Goal: Navigation & Orientation: Find specific page/section

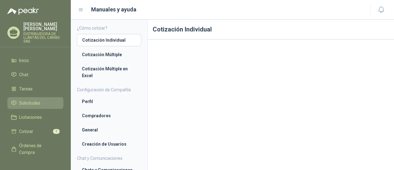
click at [33, 106] on span "Solicitudes" at bounding box center [29, 102] width 21 height 7
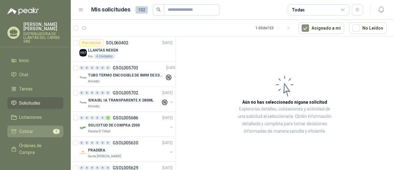
click at [33, 135] on li "Cotizar 1" at bounding box center [35, 131] width 49 height 7
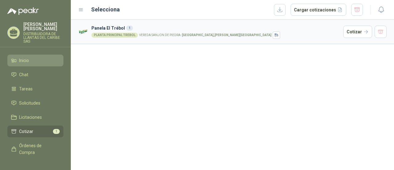
click at [36, 64] on li "Inicio" at bounding box center [35, 60] width 49 height 7
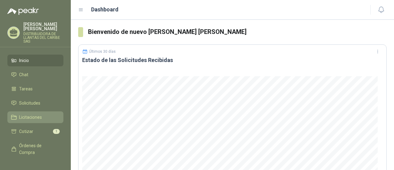
click at [39, 118] on span "Licitaciones" at bounding box center [30, 117] width 23 height 7
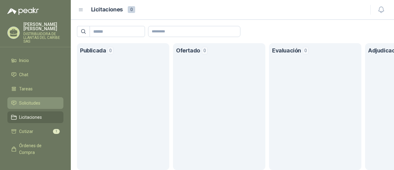
click at [39, 106] on span "Solicitudes" at bounding box center [29, 102] width 21 height 7
